Goal: Transaction & Acquisition: Purchase product/service

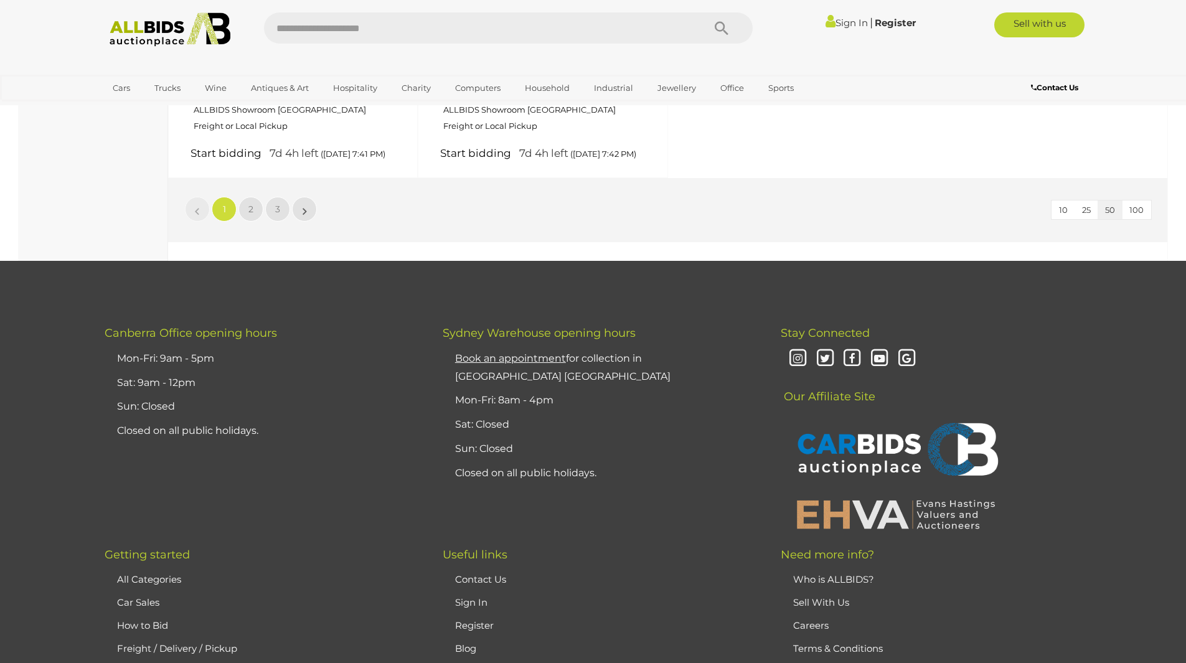
scroll to position [5105, 0]
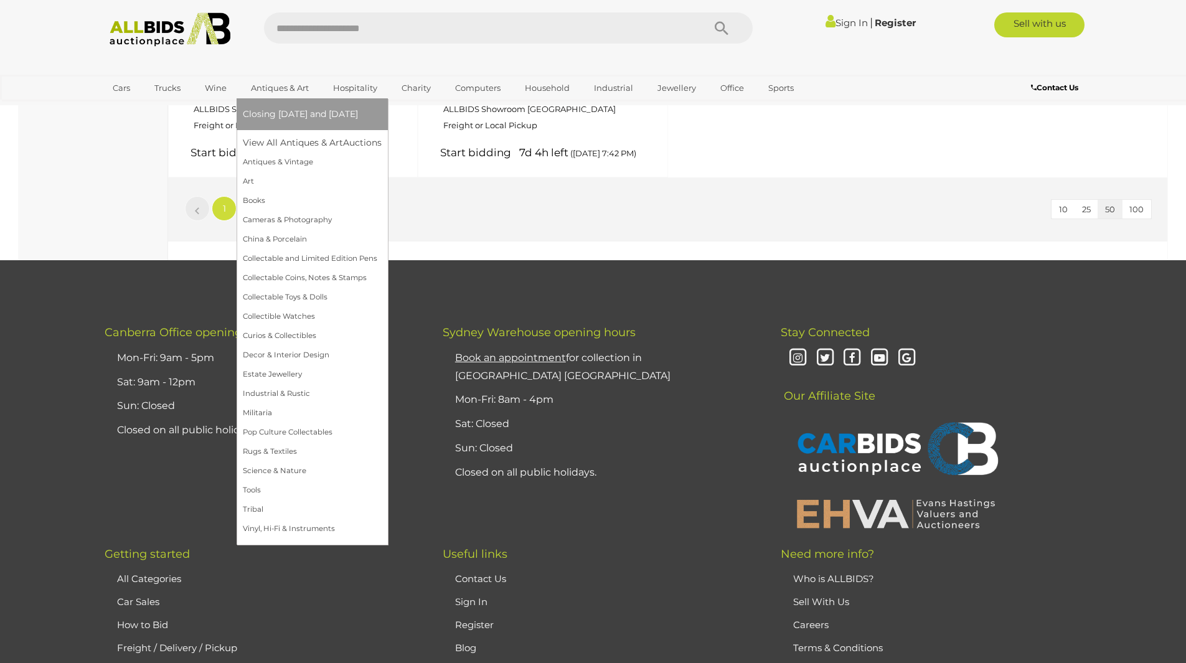
click at [261, 123] on link "Closing [DATE] and [DATE]" at bounding box center [312, 114] width 139 height 19
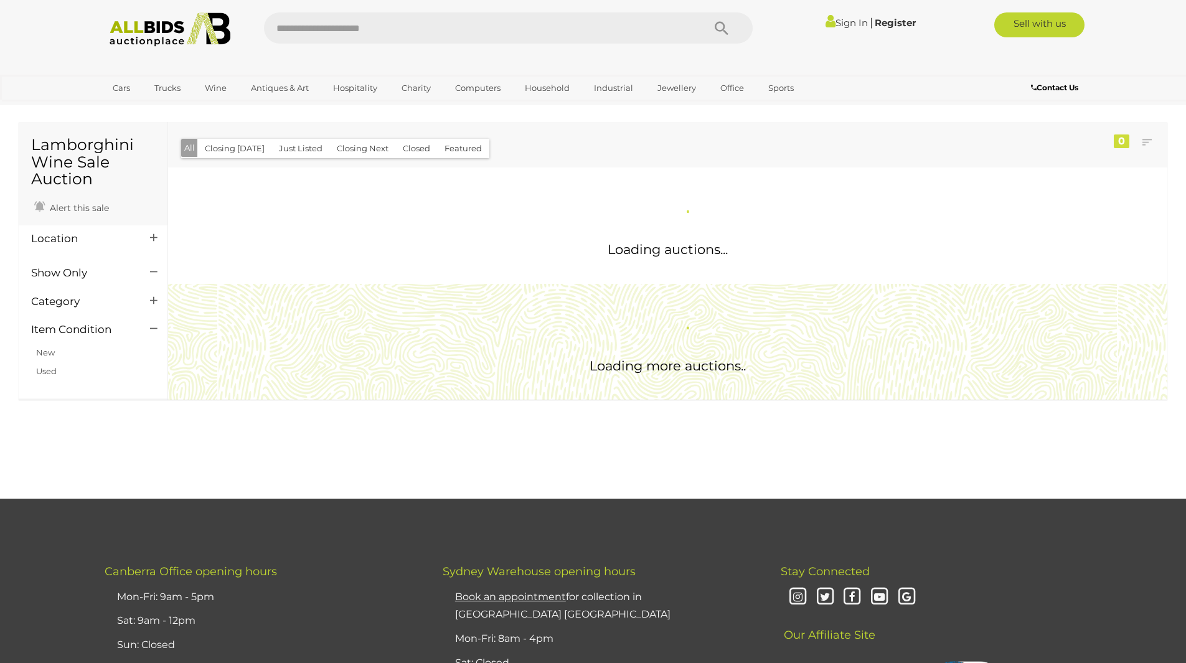
scroll to position [408, 0]
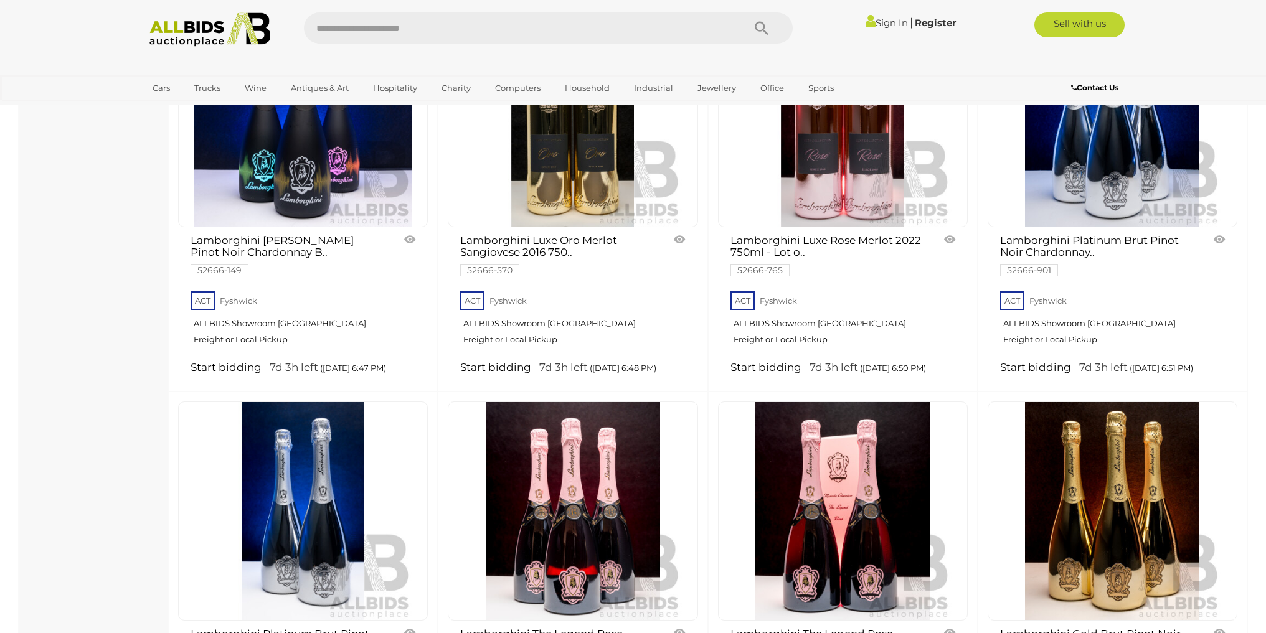
scroll to position [2055, 0]
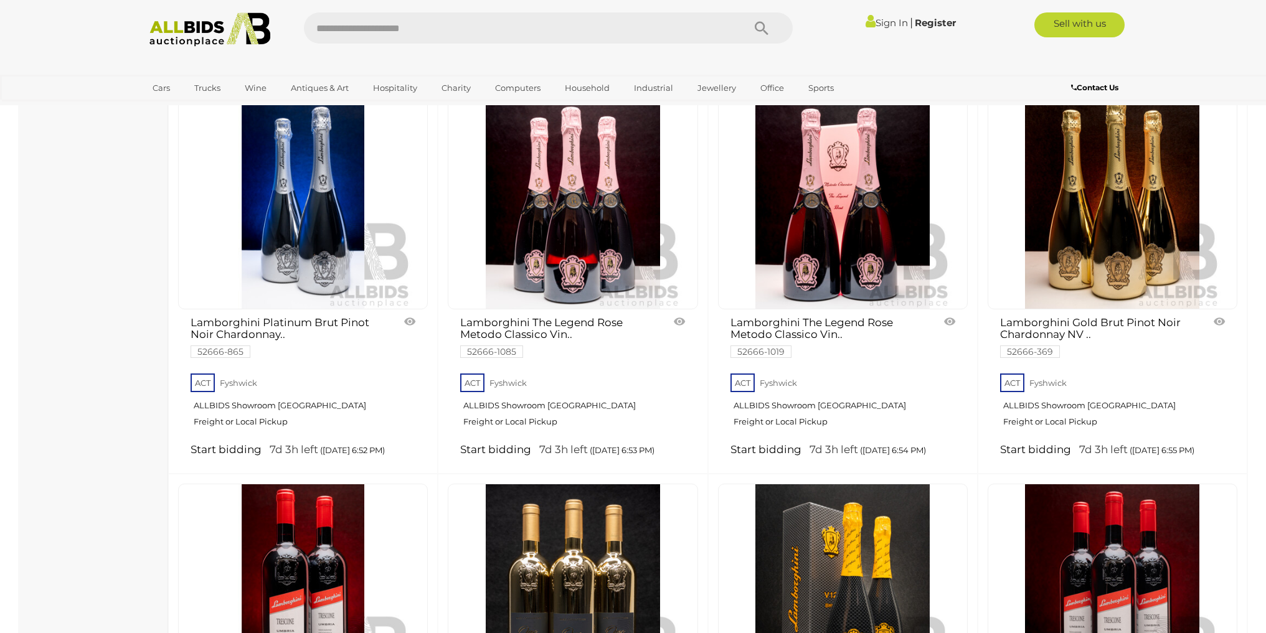
click at [385, 27] on input "text" at bounding box center [517, 27] width 427 height 31
paste input "******"
type input "******"
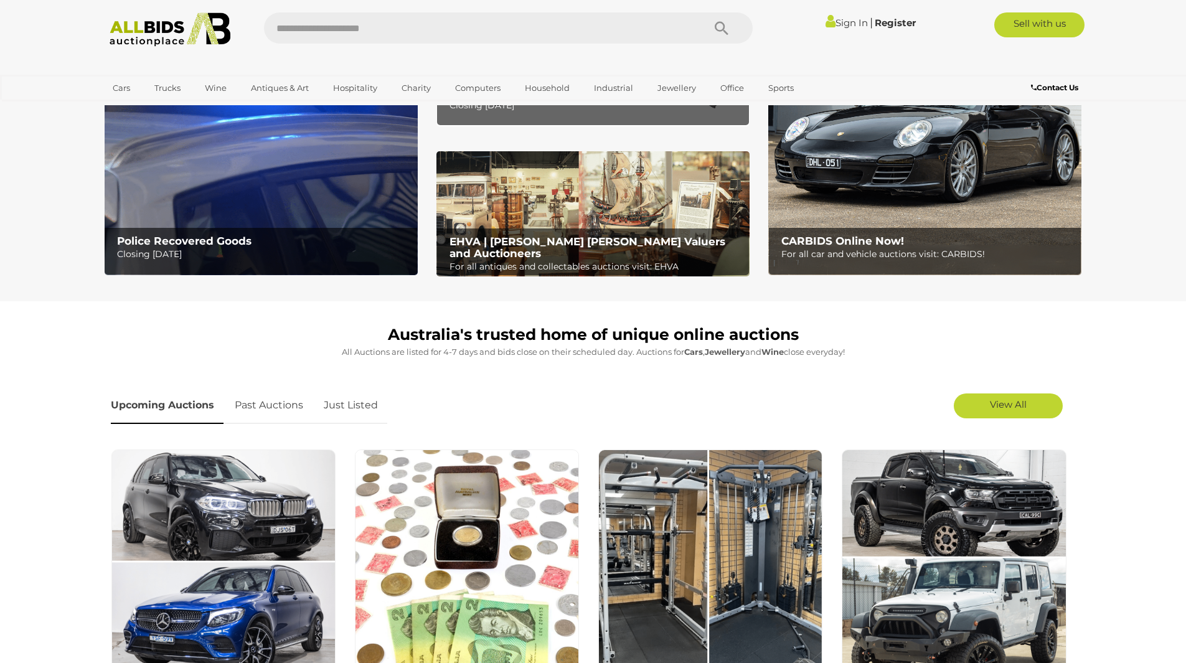
scroll to position [249, 0]
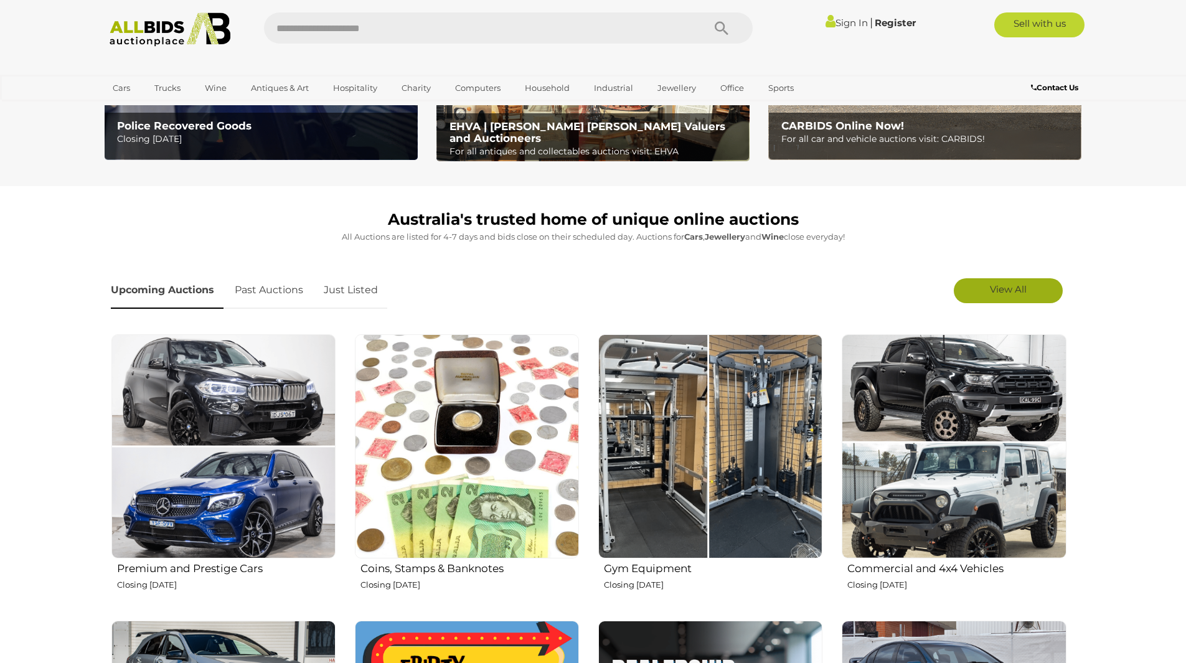
click at [1017, 291] on span "View All" at bounding box center [1008, 289] width 37 height 12
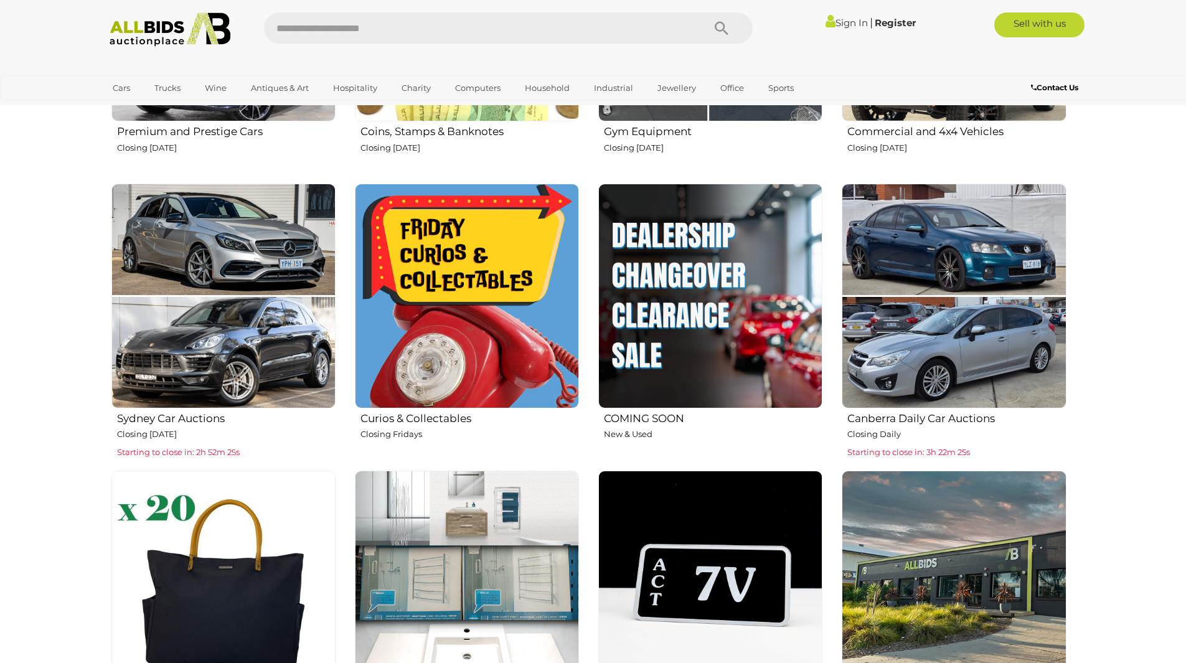
scroll to position [685, 0]
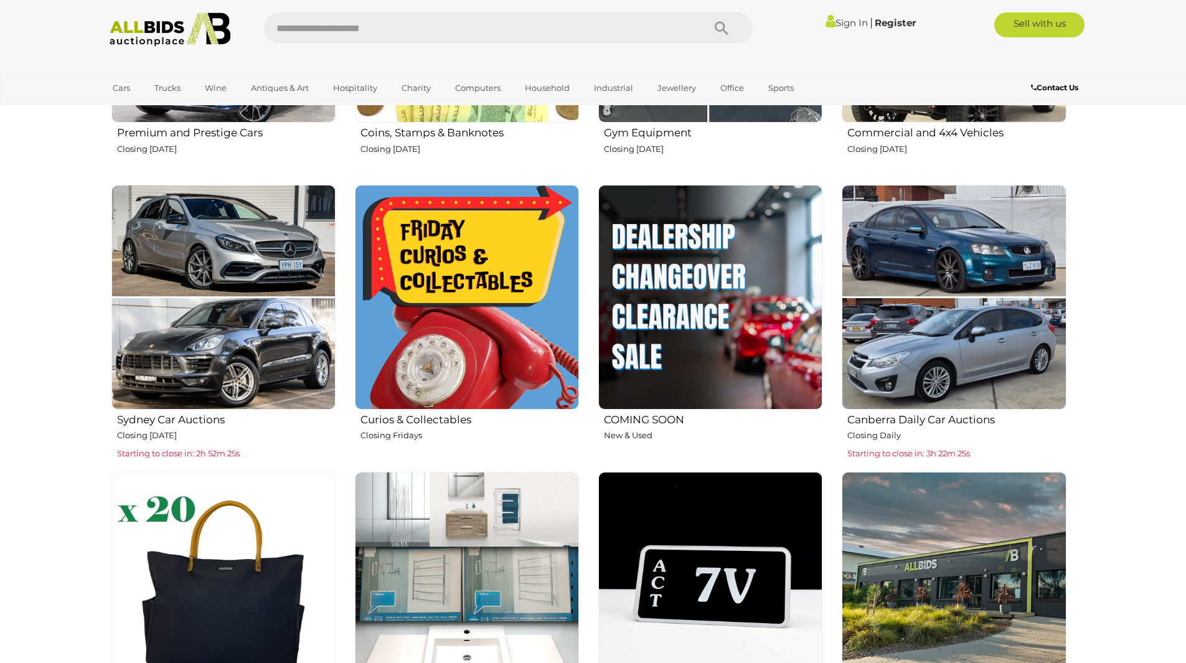
click at [738, 261] on img at bounding box center [710, 297] width 224 height 224
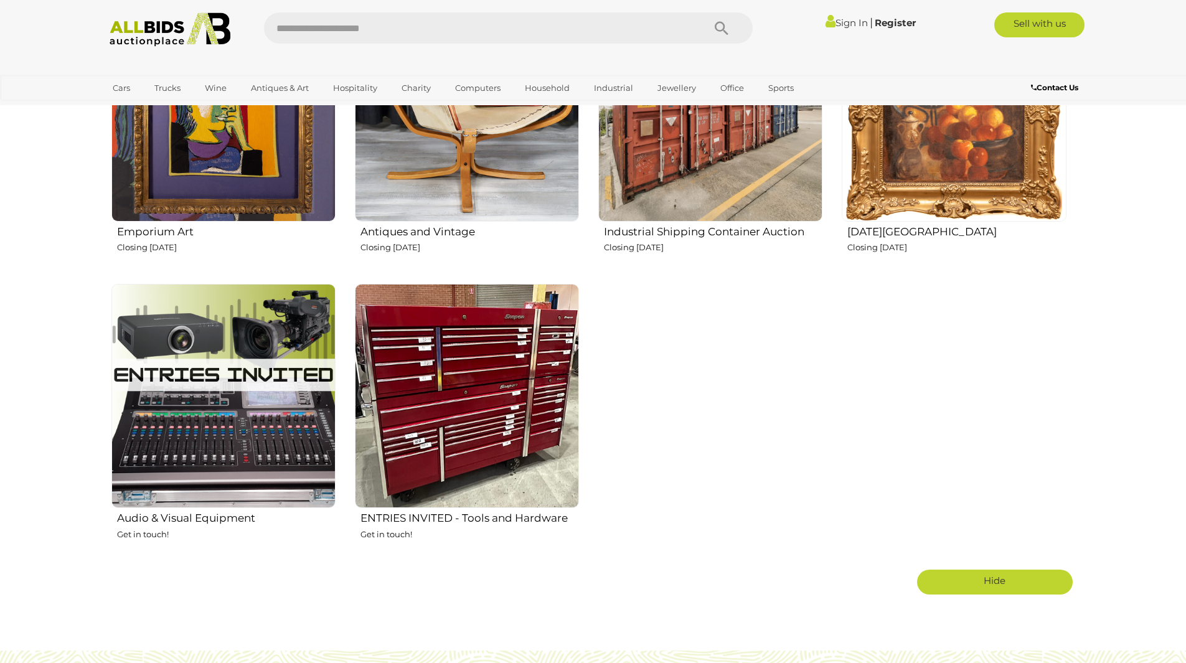
scroll to position [2179, 0]
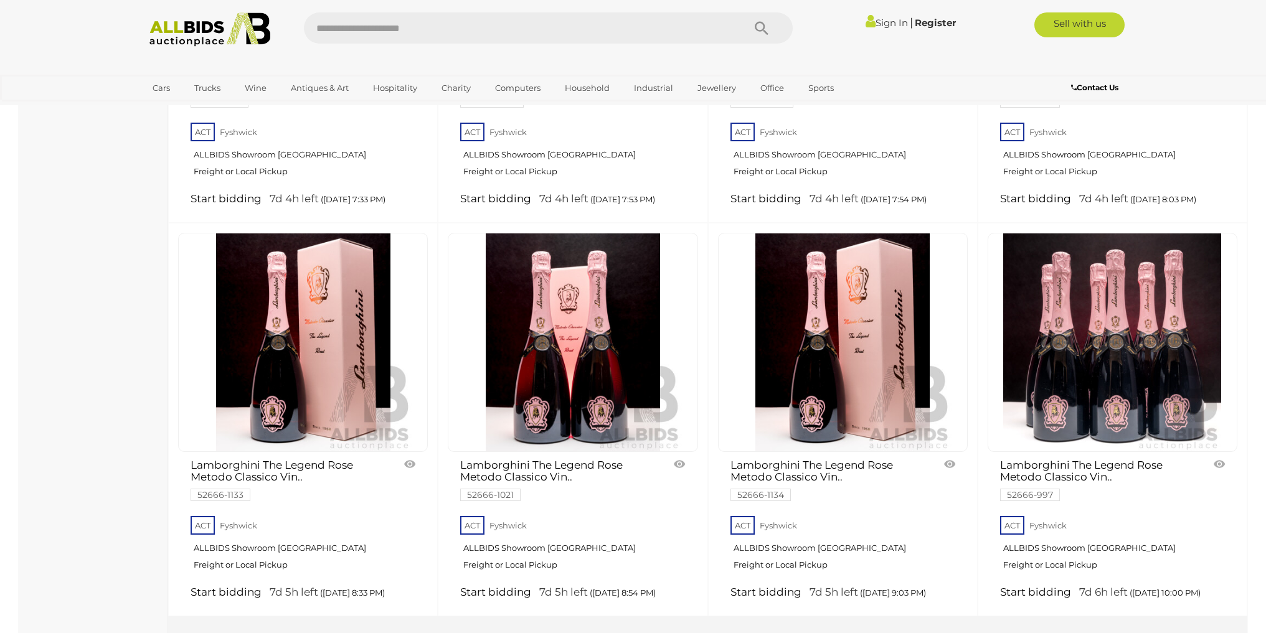
scroll to position [747, 0]
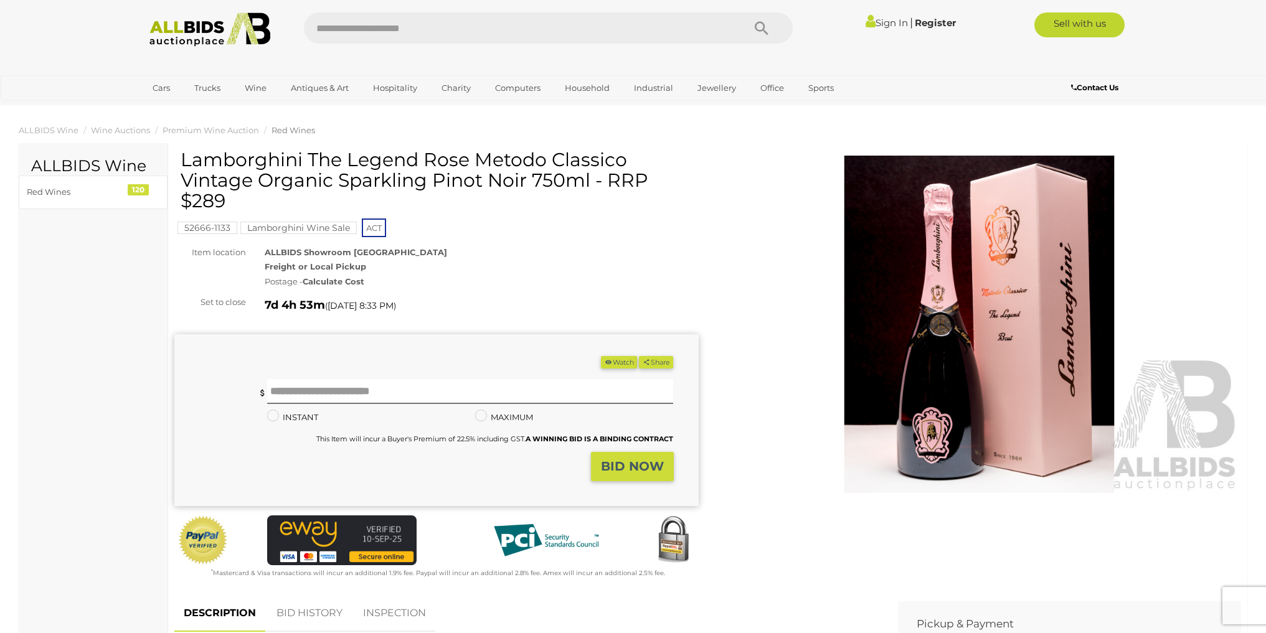
drag, startPoint x: 314, startPoint y: 230, endPoint x: 883, endPoint y: 251, distance: 569.4
click at [883, 251] on img at bounding box center [979, 324] width 524 height 337
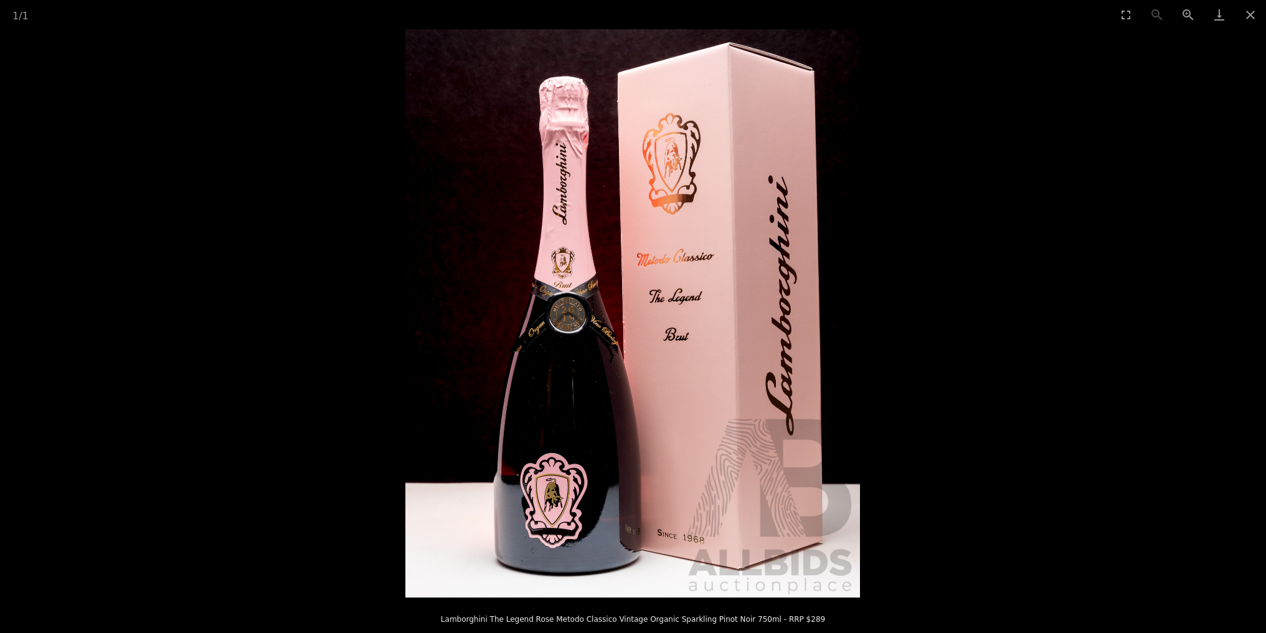
click at [293, 134] on picture at bounding box center [633, 313] width 1266 height 568
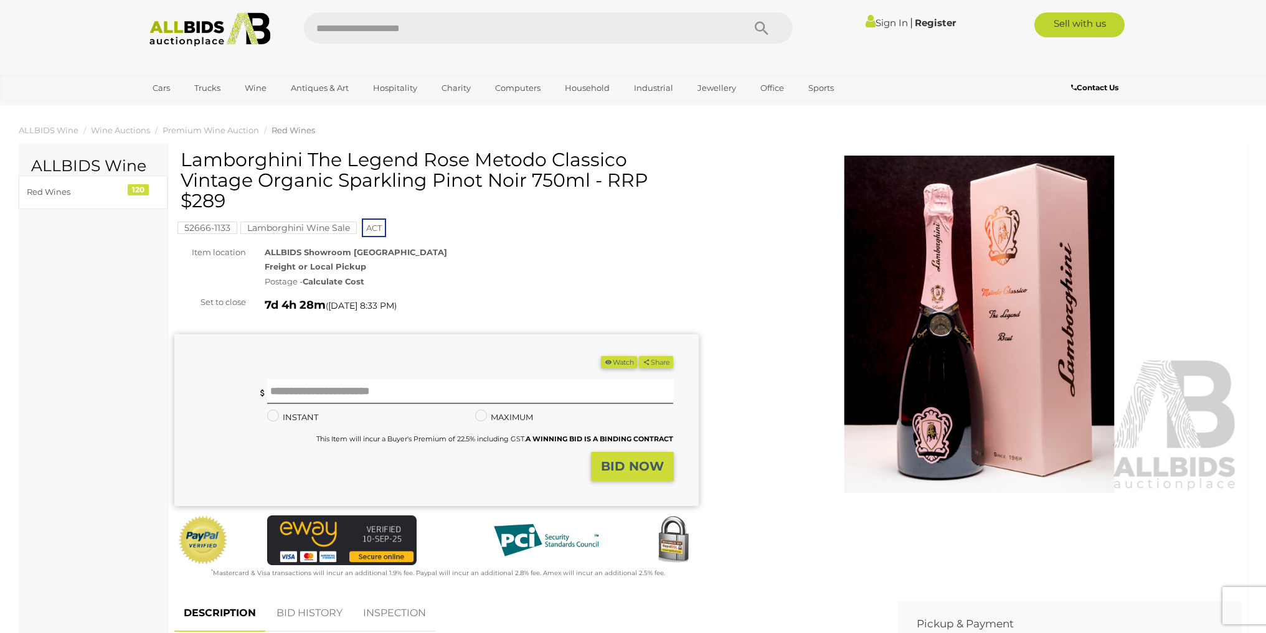
click at [324, 233] on mark "Lamborghini Wine Sale" at bounding box center [298, 228] width 116 height 12
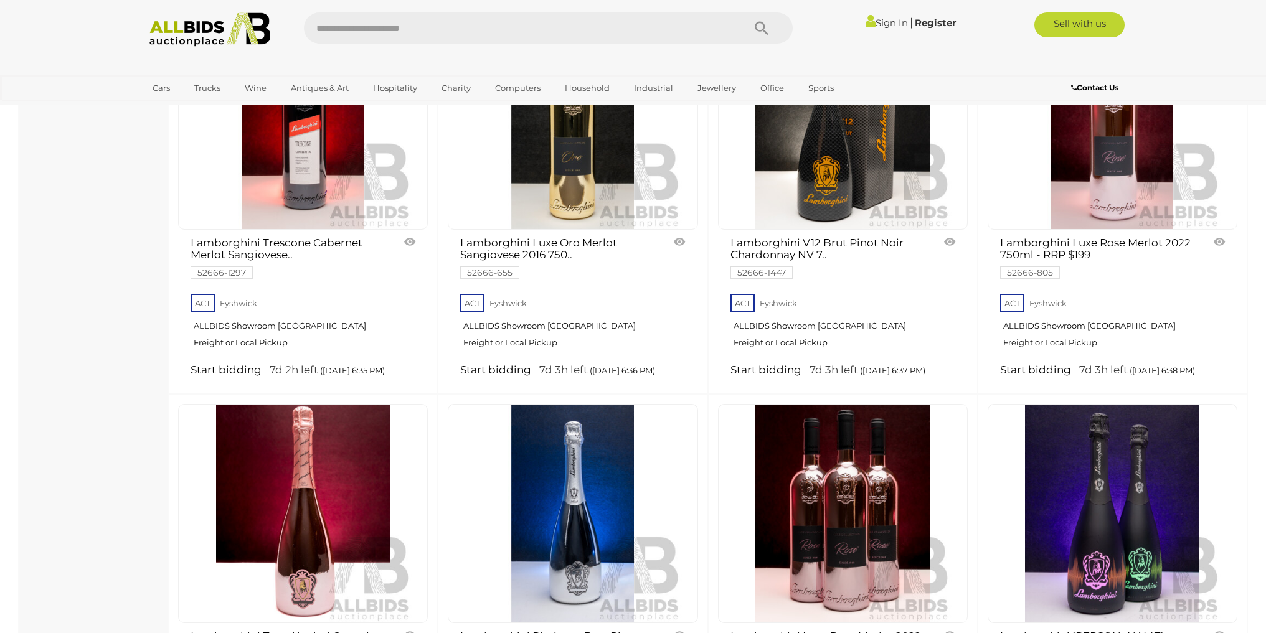
scroll to position [498, 0]
